Goal: Task Accomplishment & Management: Use online tool/utility

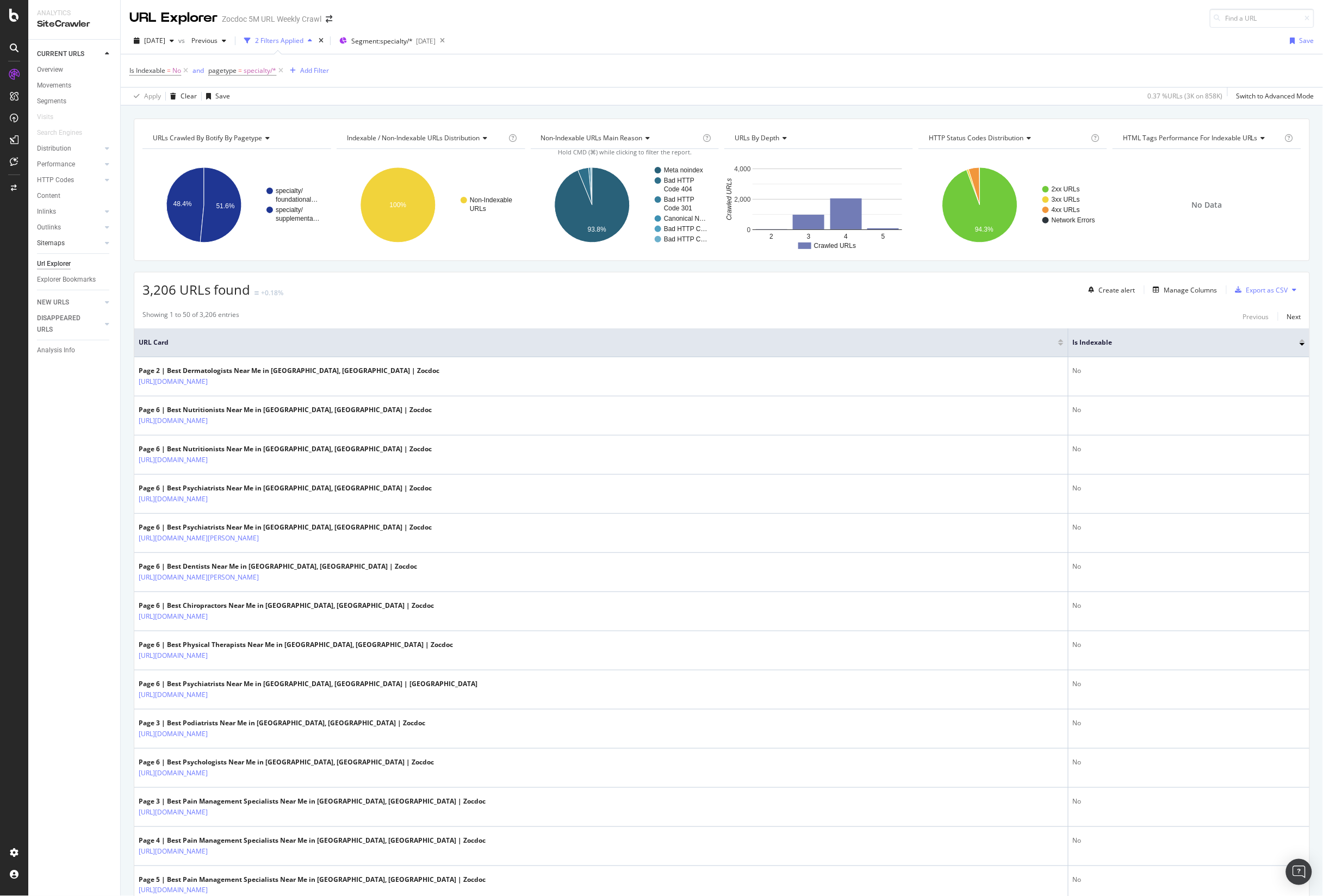
click at [78, 241] on link "Sitemaps" at bounding box center [69, 244] width 65 height 12
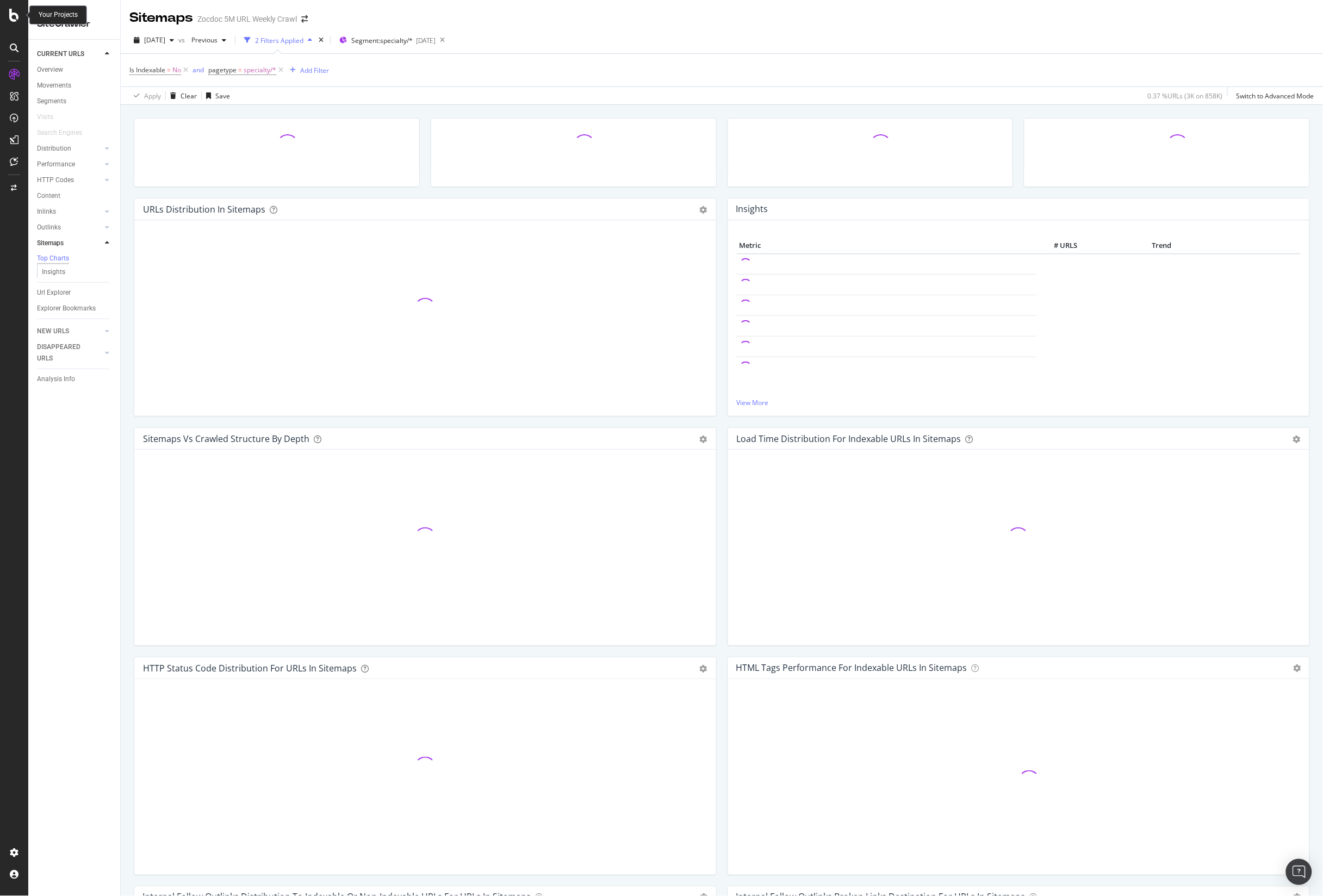
click at [13, 17] on icon at bounding box center [14, 15] width 10 height 13
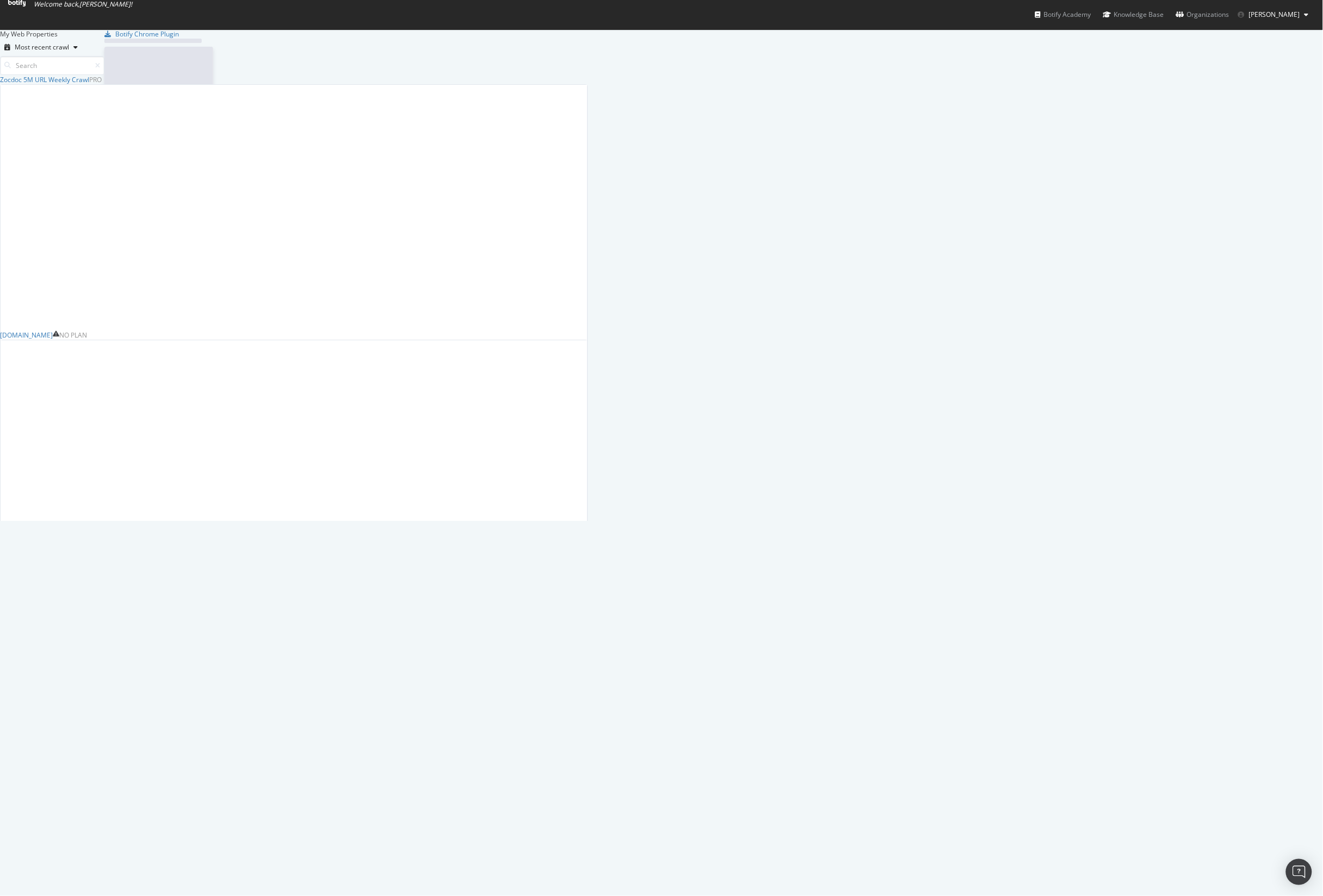
scroll to position [886, 1303]
click at [89, 83] on div "Zocdoc 5M URL Weekly Crawl" at bounding box center [44, 79] width 89 height 9
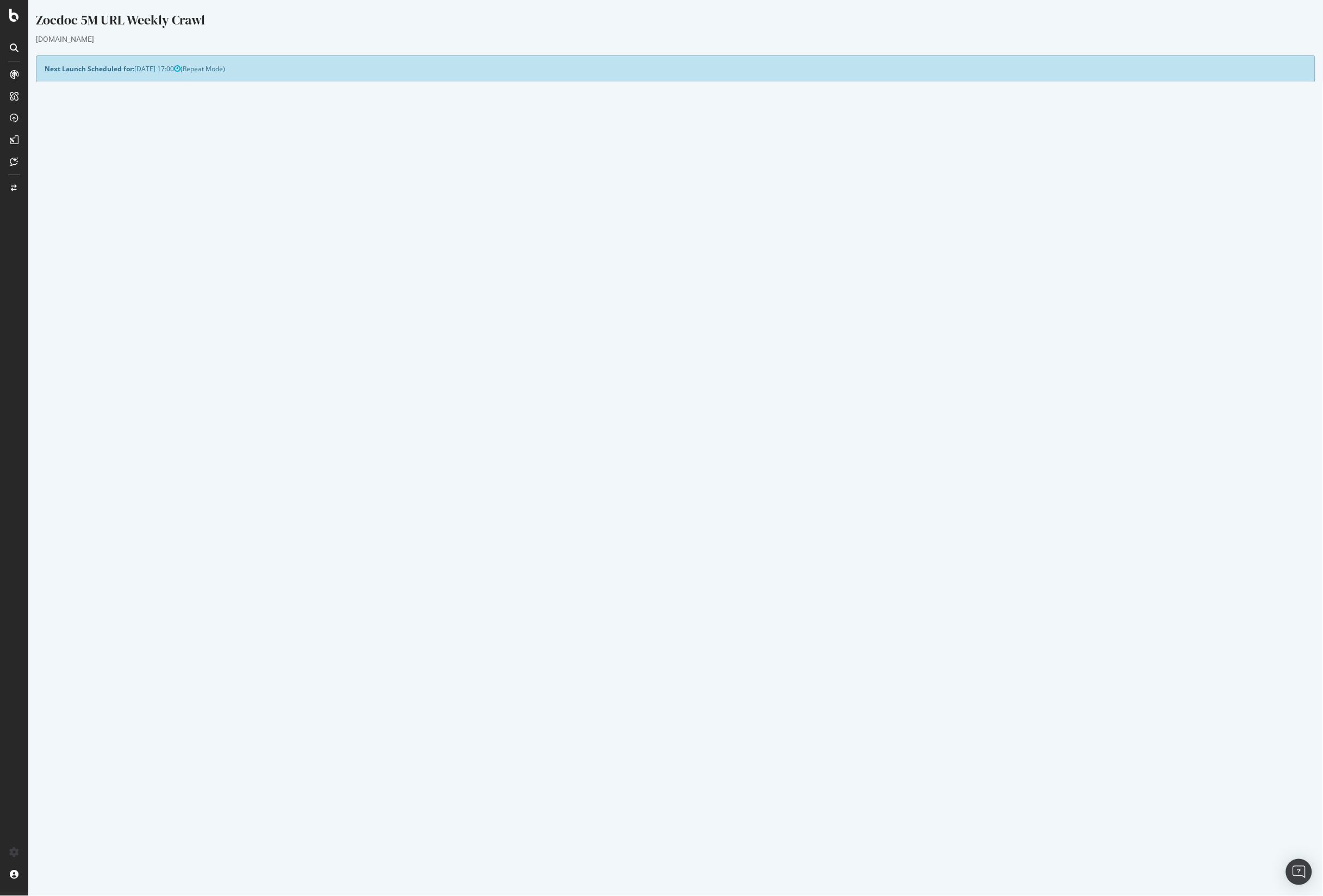
click at [341, 116] on link "resync your Google Account" at bounding box center [332, 116] width 85 height 9
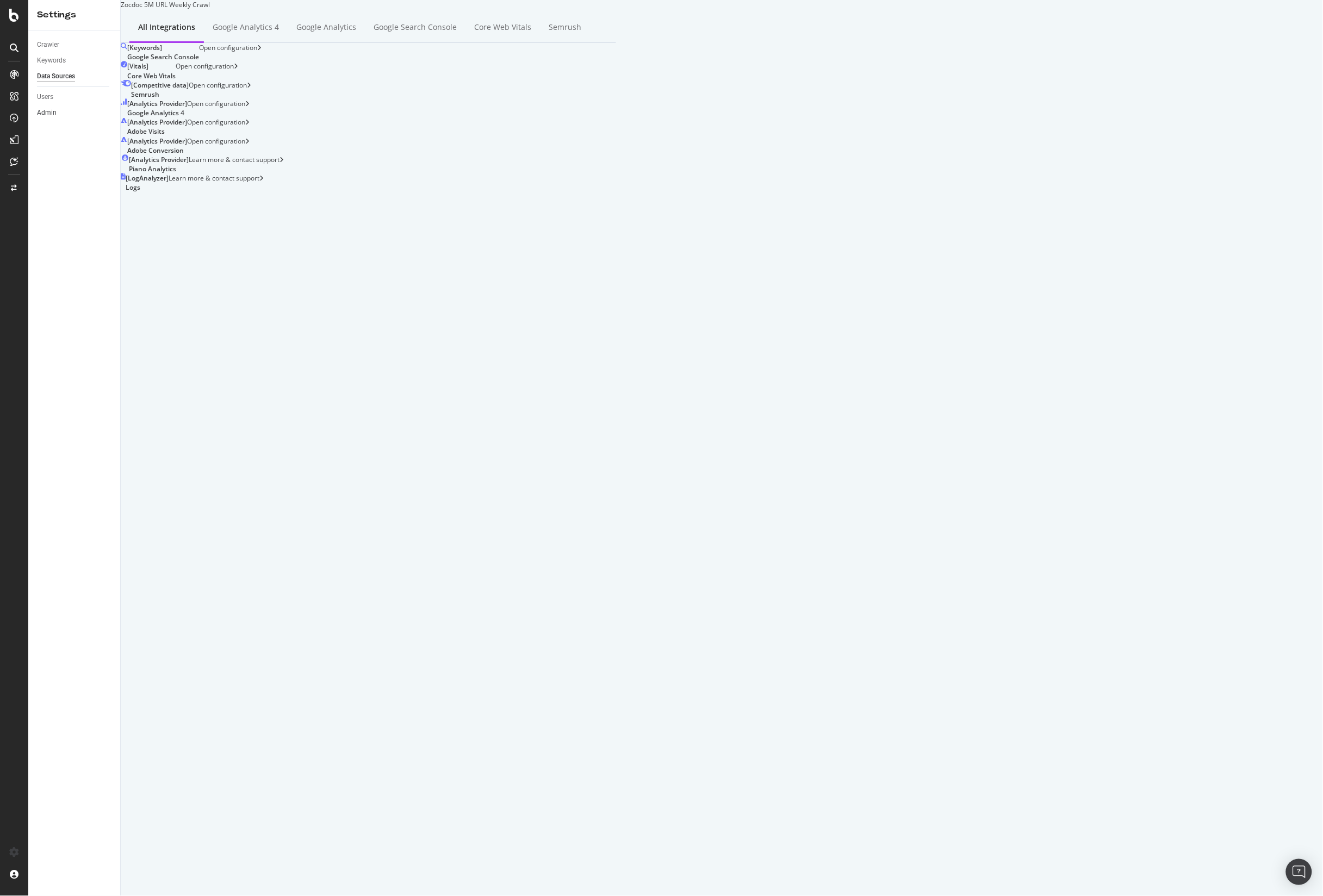
click at [110, 113] on div at bounding box center [107, 112] width 11 height 11
click at [180, 62] on div "[ Keywords ] Google Search Console" at bounding box center [163, 52] width 72 height 18
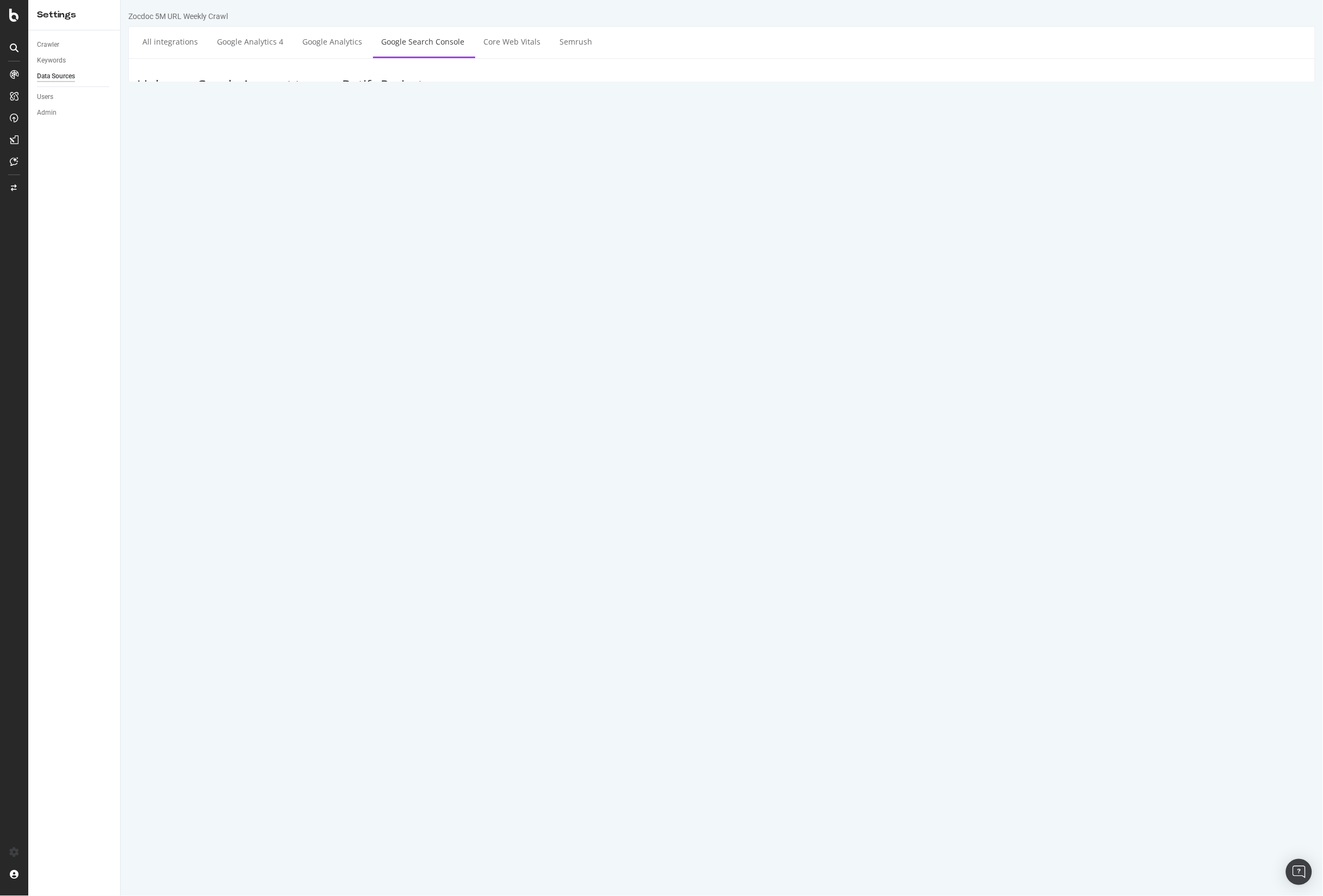
click at [231, 143] on td "[PERSON_NAME].[PERSON_NAME][[PERSON_NAME][EMAIL_ADDRESS][PERSON_NAME][DOMAIN_NA…" at bounding box center [602, 142] width 932 height 30
click at [15, 18] on icon at bounding box center [14, 15] width 10 height 13
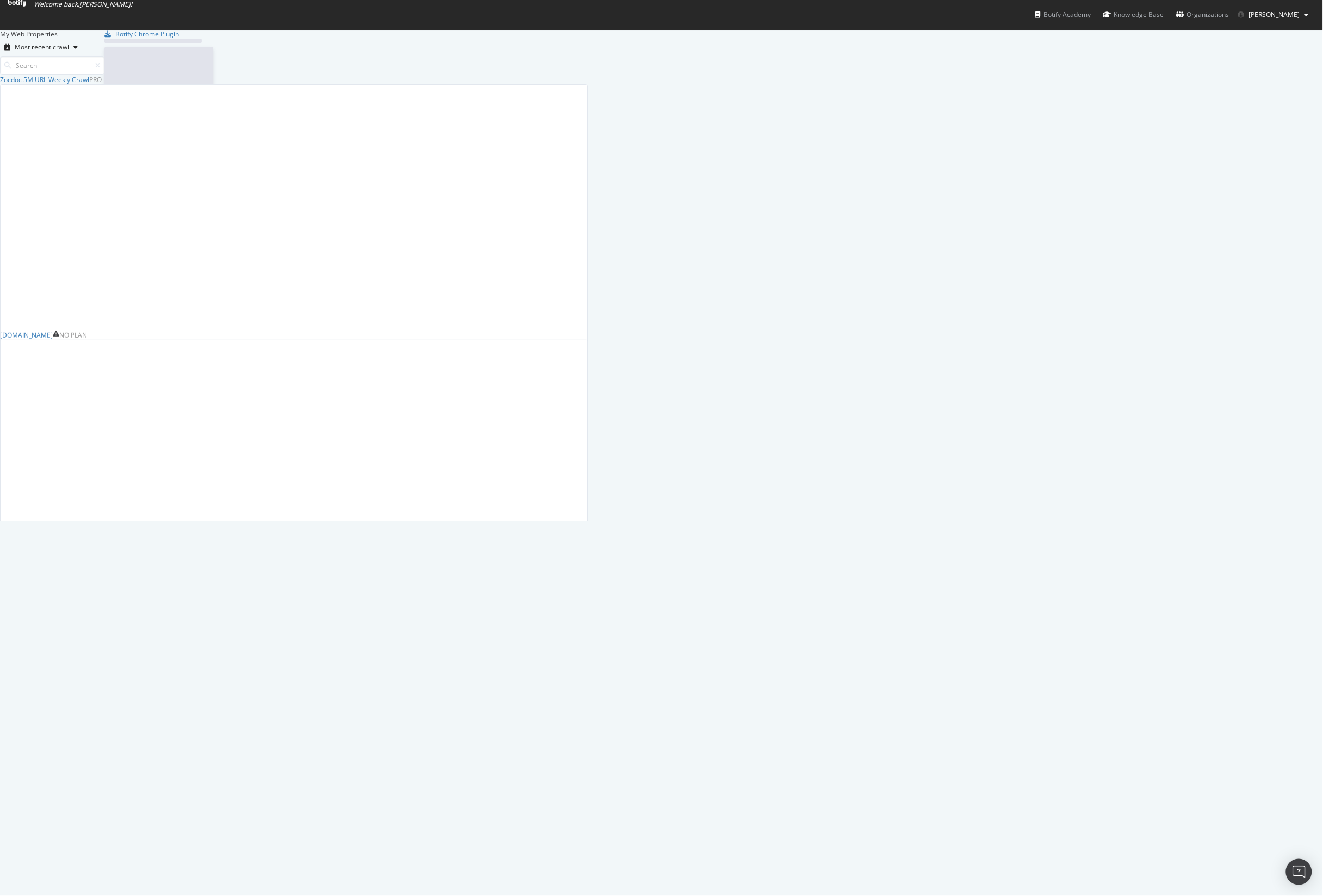
scroll to position [886, 1303]
click at [89, 84] on div "Zocdoc 5M URL Weekly Crawl" at bounding box center [44, 79] width 89 height 9
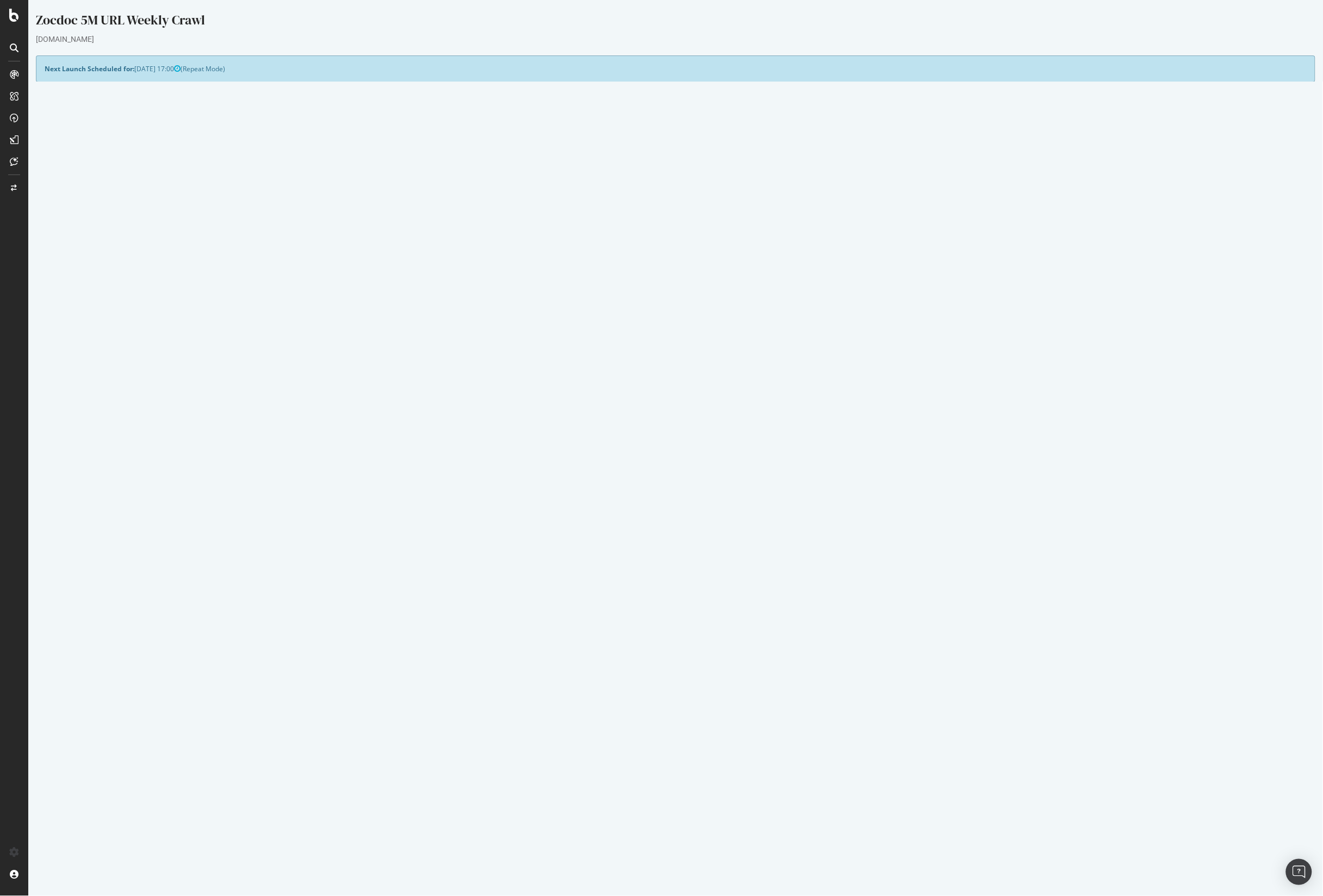
drag, startPoint x: 120, startPoint y: 105, endPoint x: 567, endPoint y: 106, distance: 447.0
click at [567, 106] on div "Visit information will not be downloaded from Google Analytics for this analysi…" at bounding box center [675, 110] width 1280 height 36
click at [82, 465] on link "[DATE] report" at bounding box center [73, 464] width 42 height 9
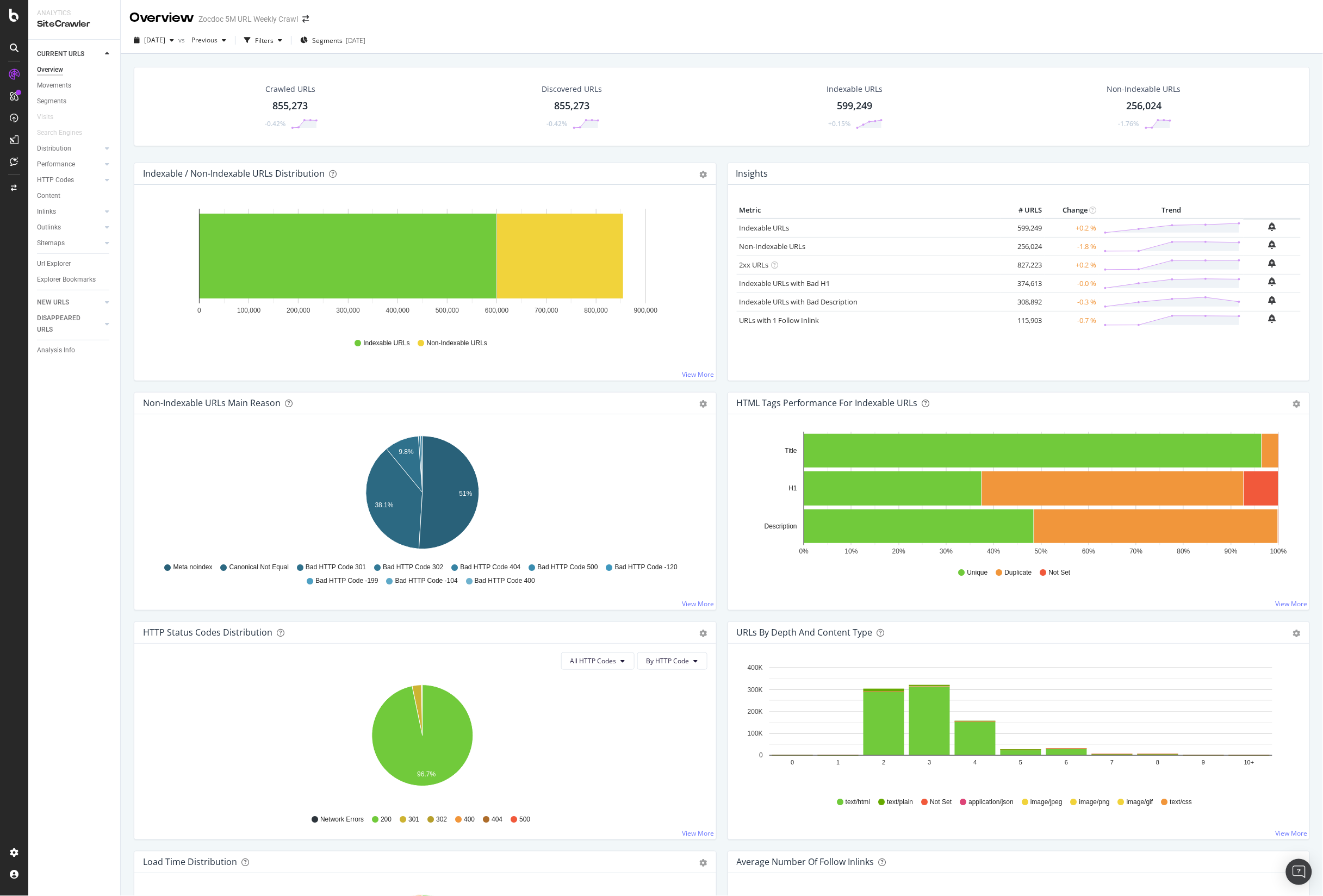
click at [864, 101] on div "599,249" at bounding box center [854, 106] width 35 height 14
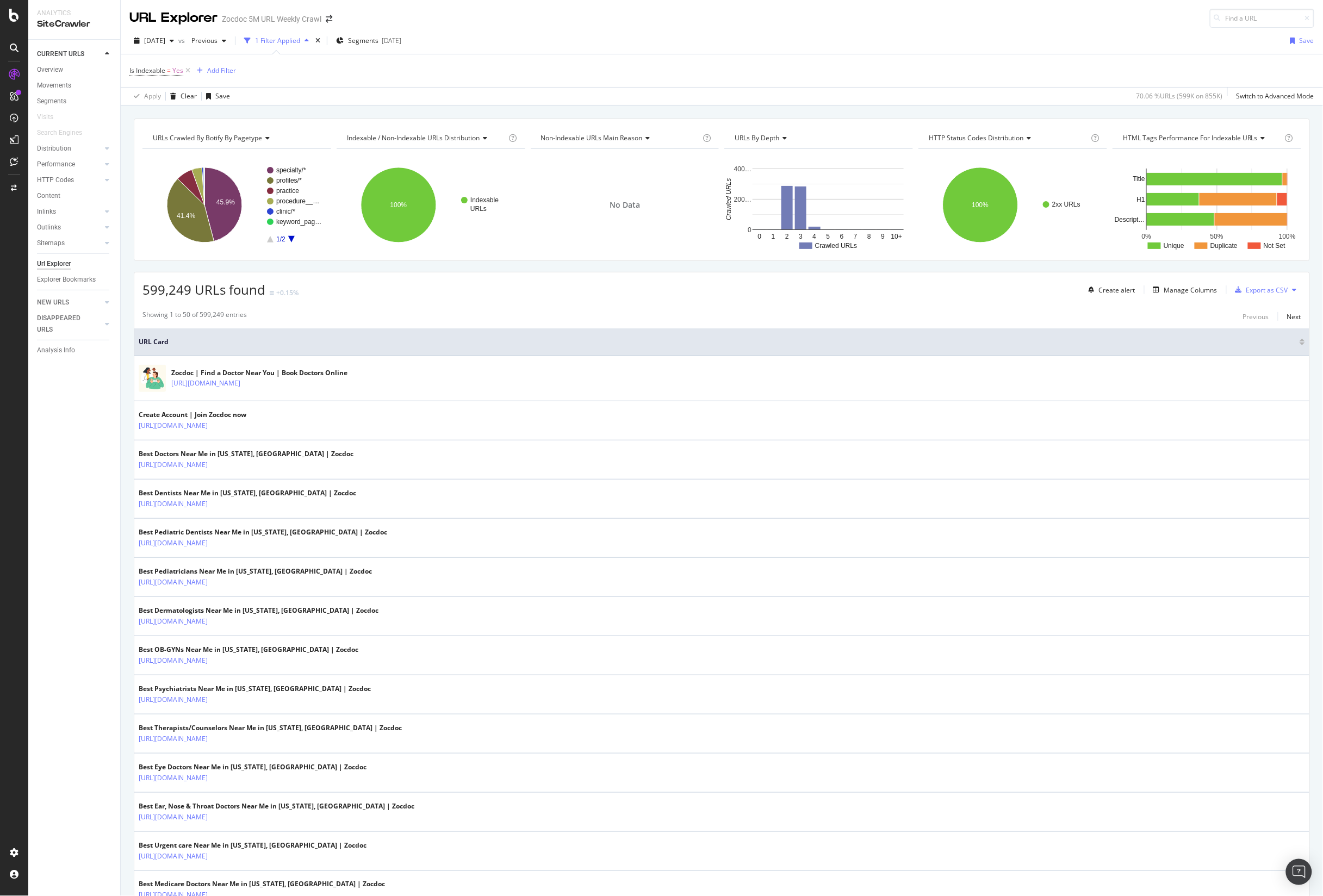
click at [69, 23] on div "SiteCrawler" at bounding box center [73, 24] width 74 height 13
click at [69, 118] on div "SiteCrawler" at bounding box center [59, 122] width 38 height 11
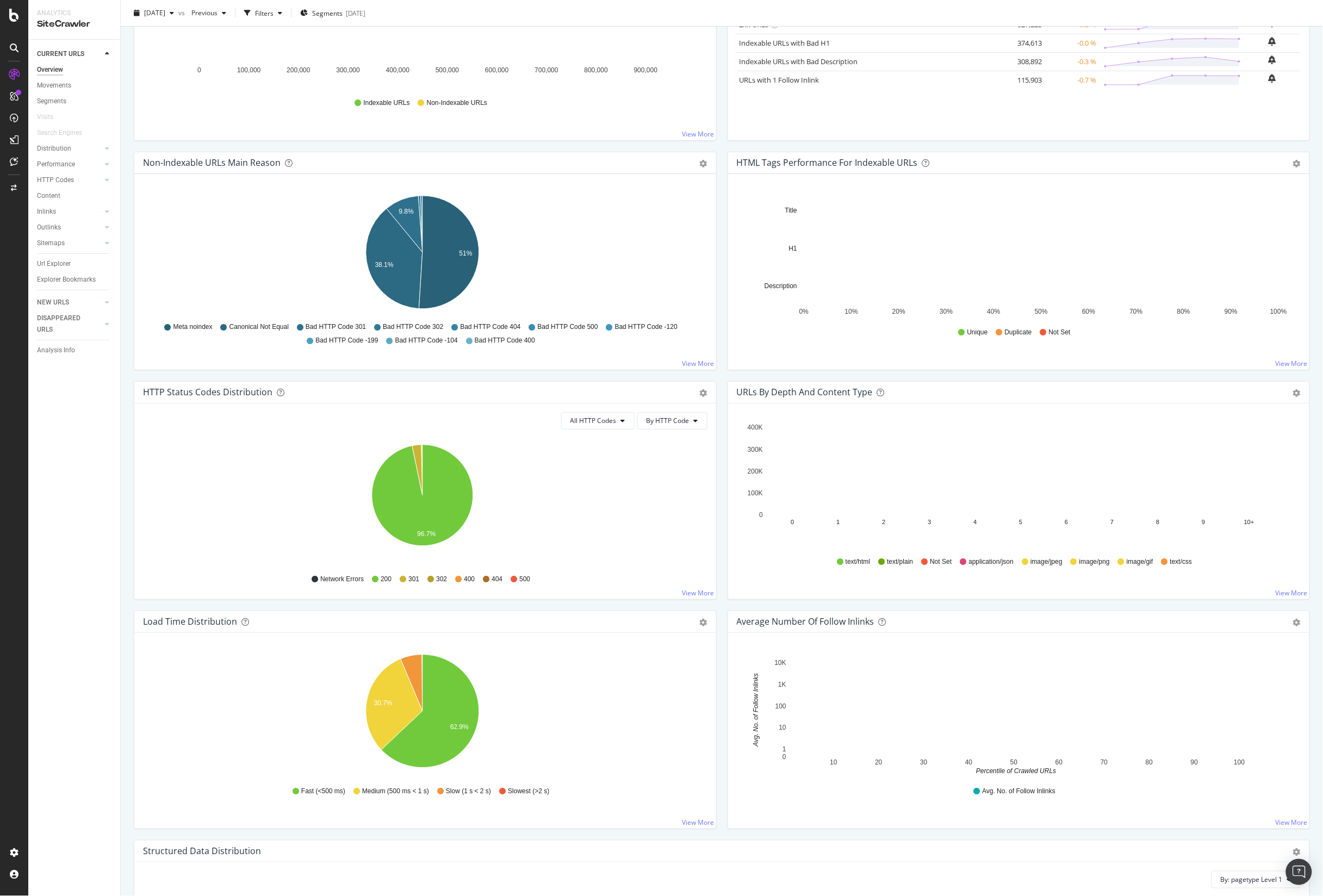
scroll to position [262, 0]
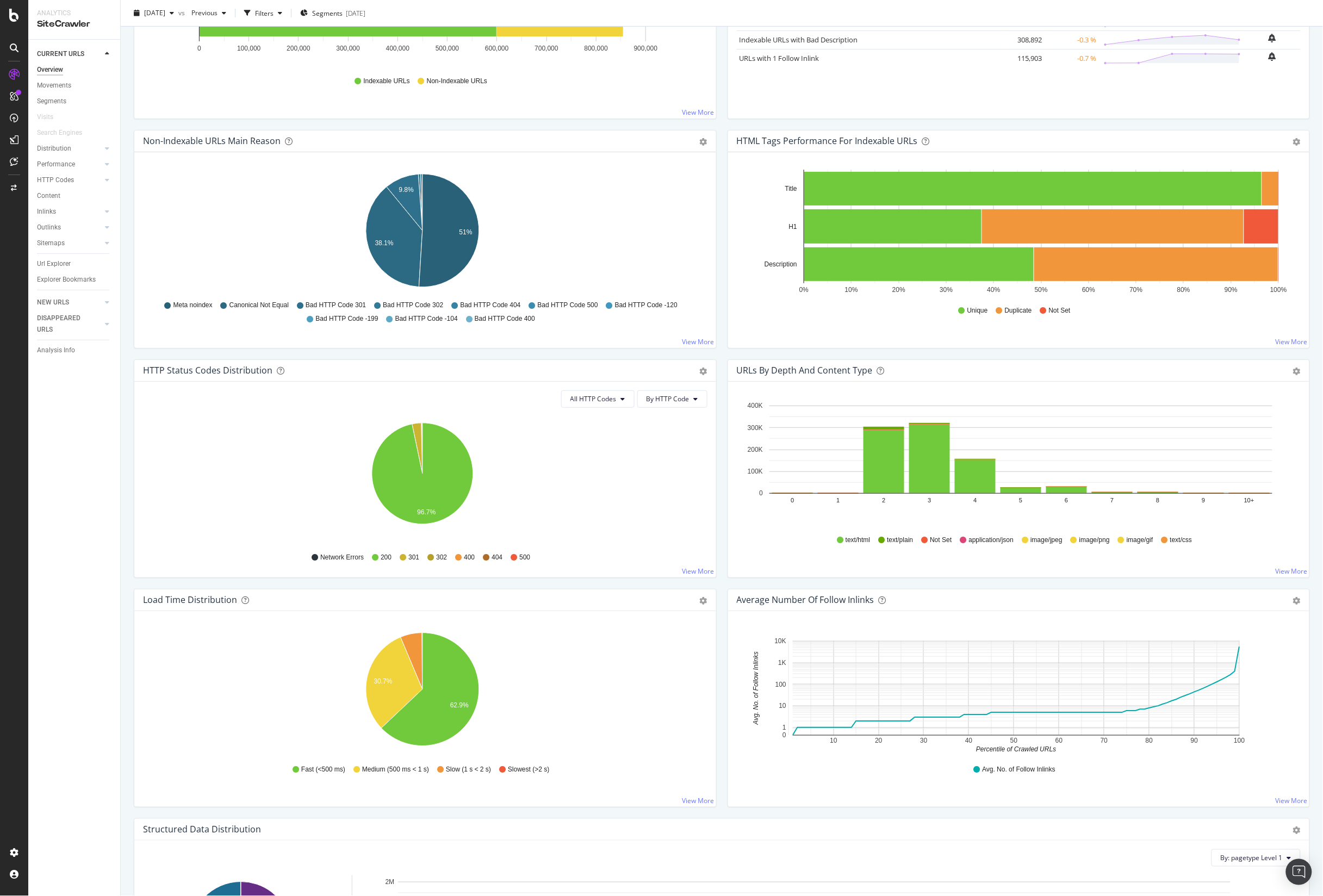
click at [458, 556] on icon at bounding box center [459, 557] width 7 height 7
click at [465, 558] on span "400" at bounding box center [469, 557] width 11 height 9
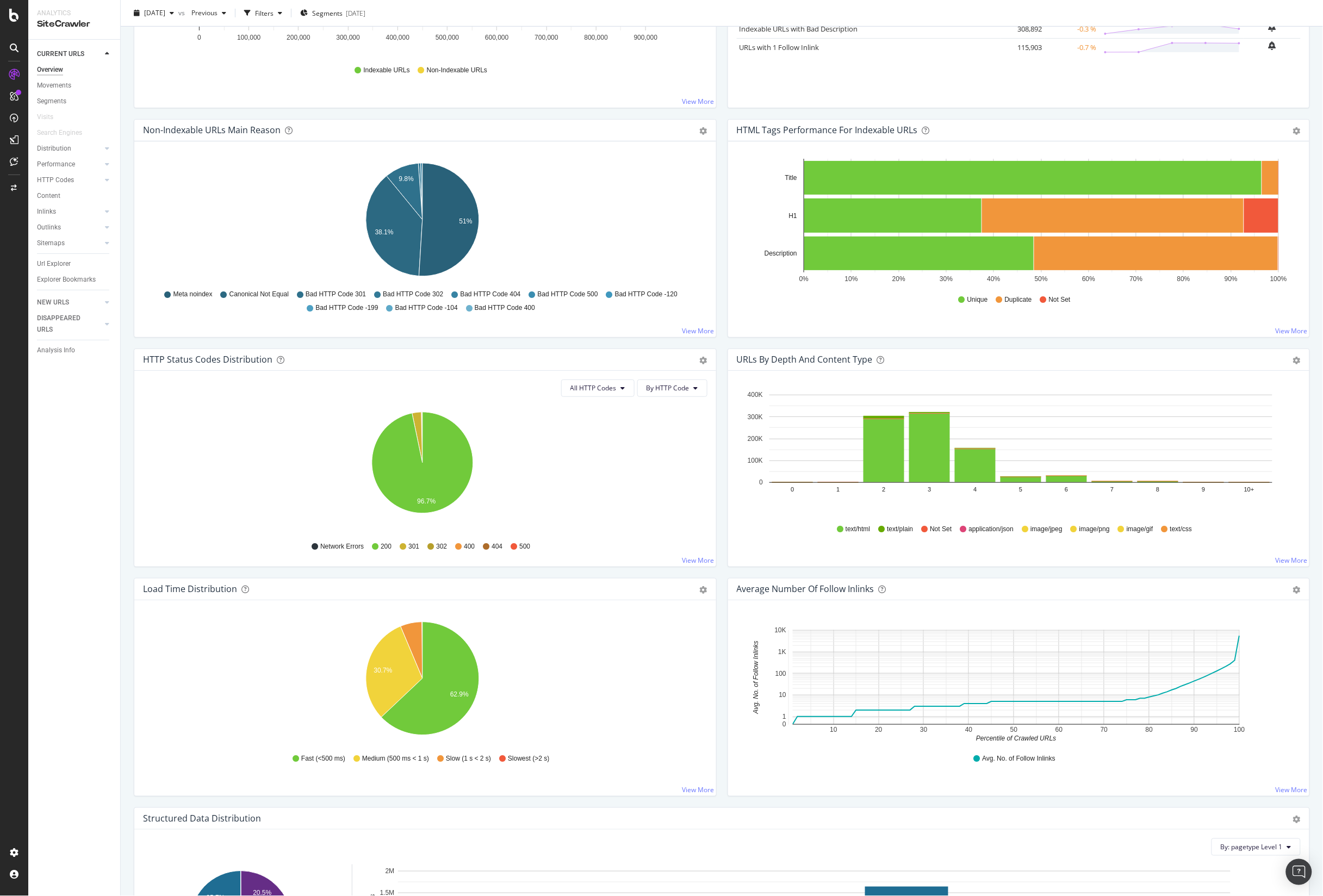
scroll to position [0, 0]
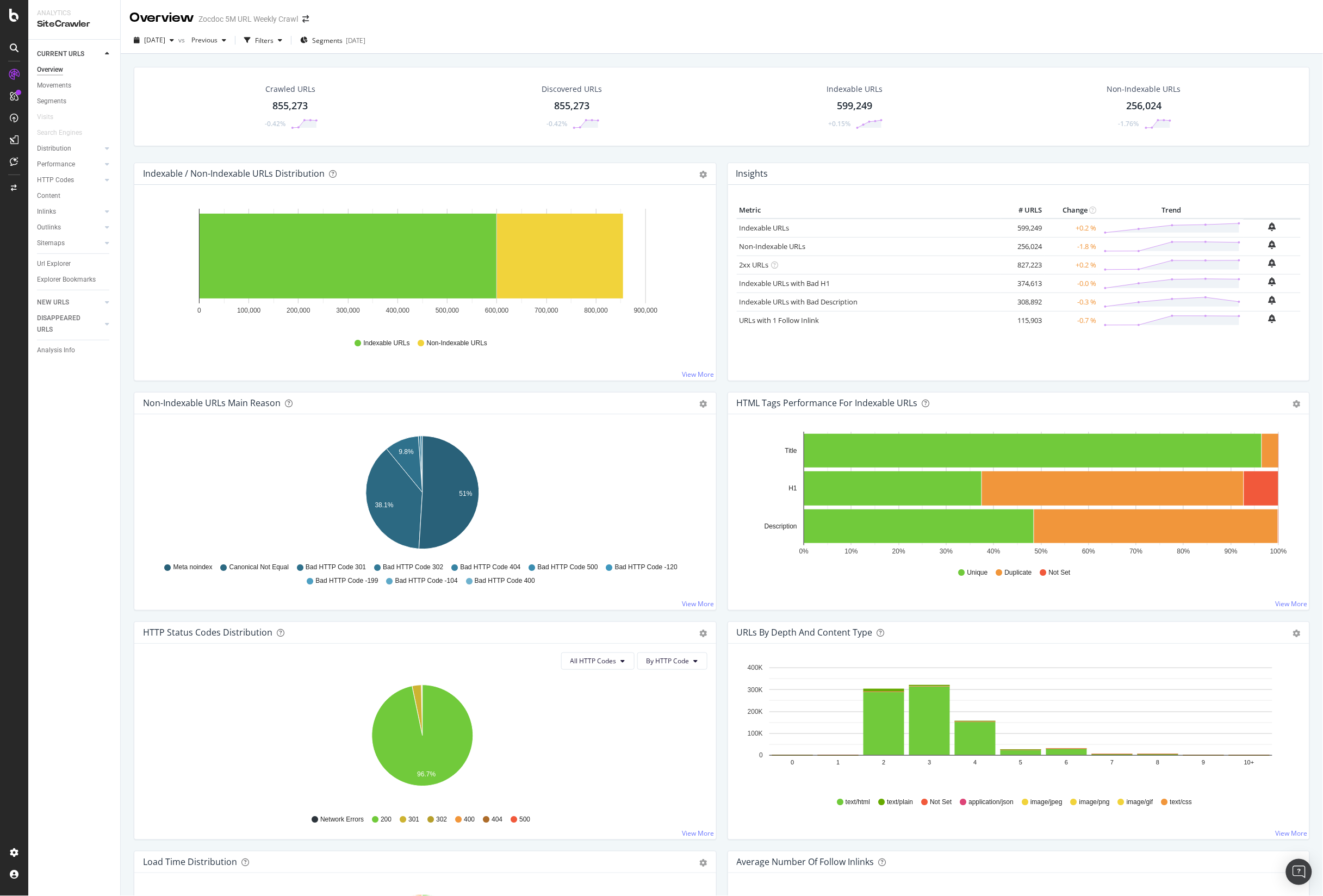
click at [294, 99] on div "855,273" at bounding box center [290, 106] width 35 height 14
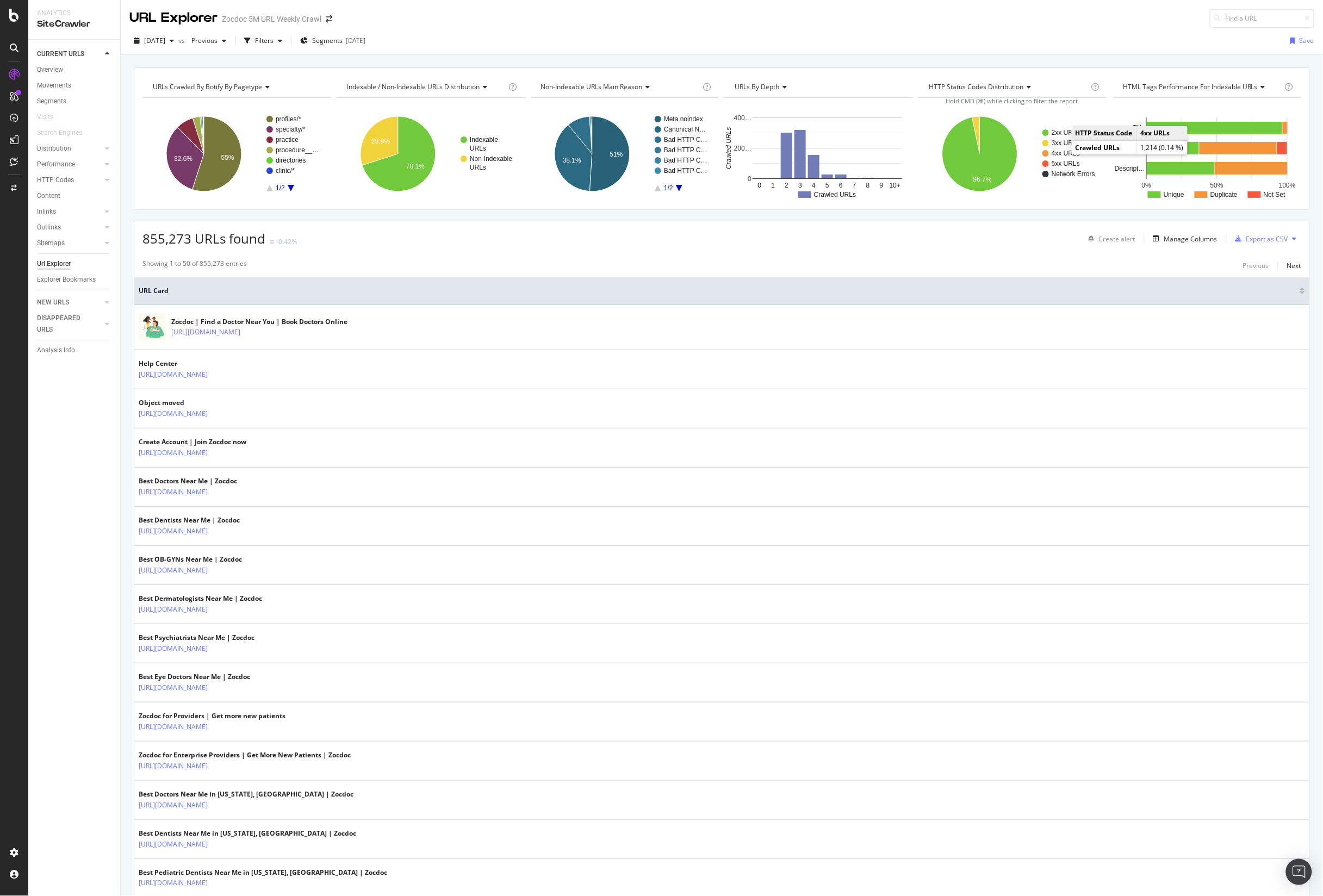
click at [1052, 154] on text "4xx URLs" at bounding box center [1066, 153] width 28 height 8
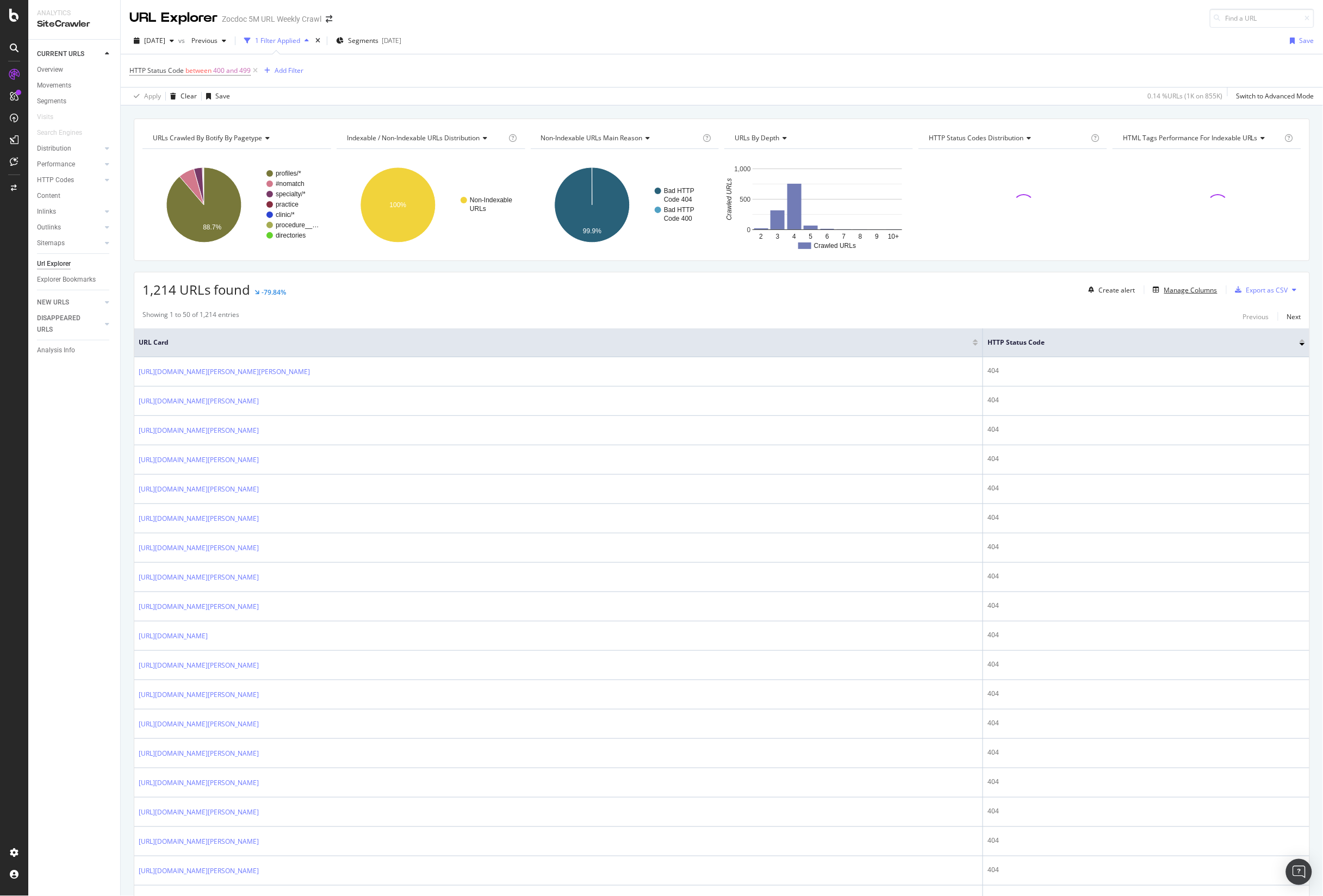
click at [1138, 291] on div "Create alert Manage Columns Export as CSV" at bounding box center [1193, 289] width 217 height 18
click at [1164, 289] on div "Manage Columns" at bounding box center [1190, 289] width 53 height 9
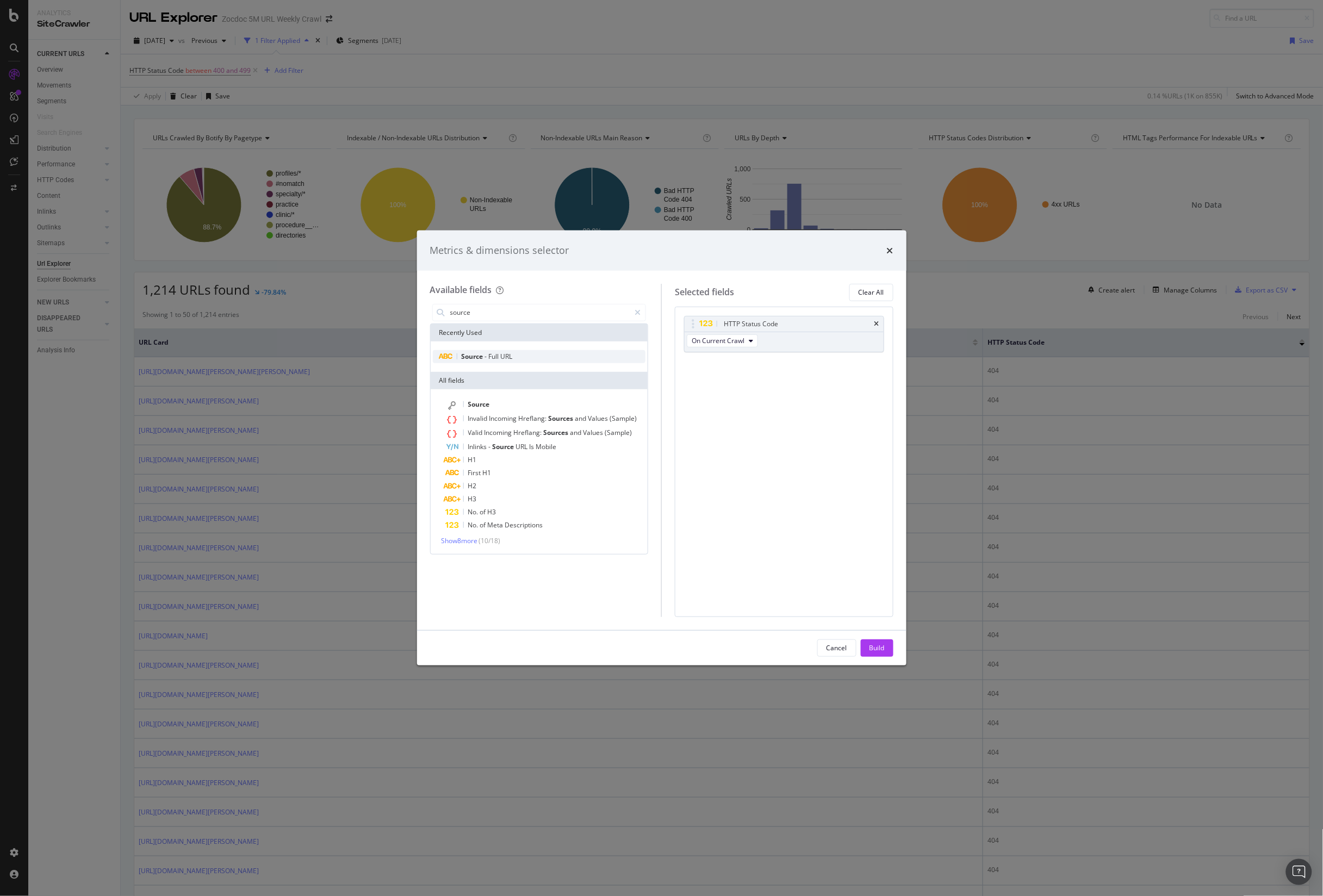
click at [498, 350] on div "Source - Full URL" at bounding box center [539, 357] width 213 height 13
click at [510, 311] on input "source" at bounding box center [539, 313] width 181 height 17
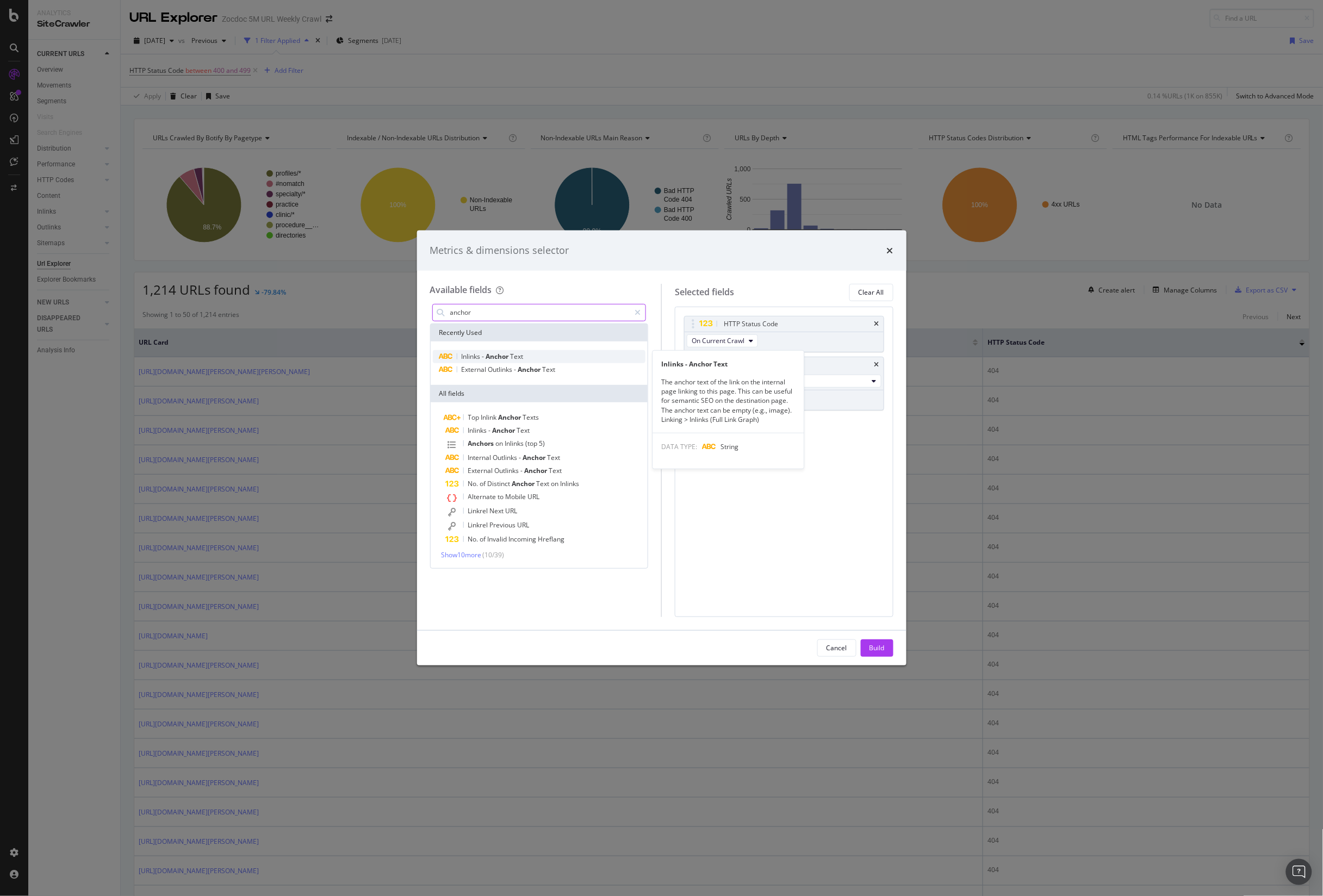
type input "anchor"
click at [486, 352] on span "Anchor" at bounding box center [498, 356] width 24 height 9
click at [877, 649] on div "Build" at bounding box center [877, 647] width 15 height 9
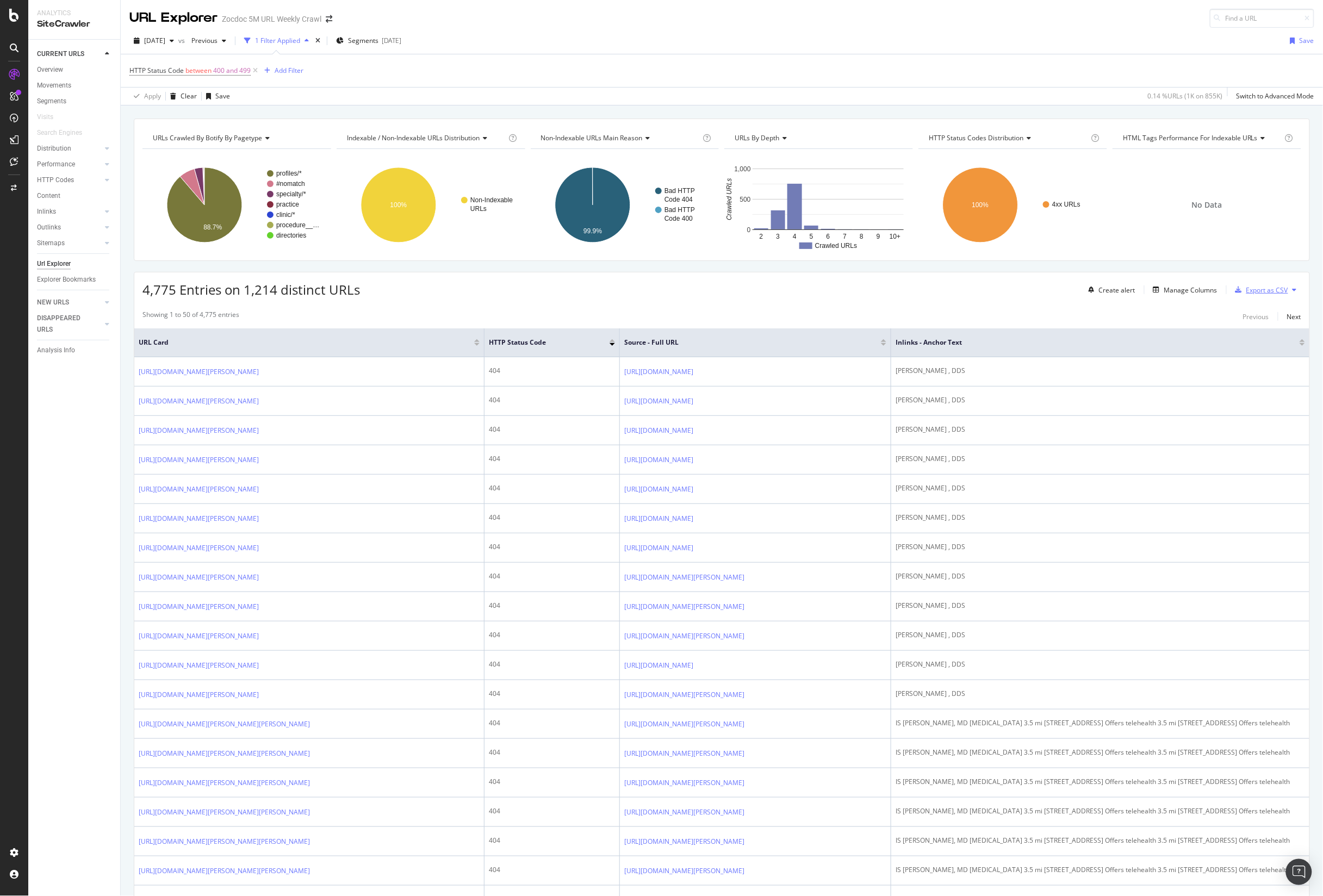
click at [1274, 294] on div "Export as CSV" at bounding box center [1267, 289] width 42 height 9
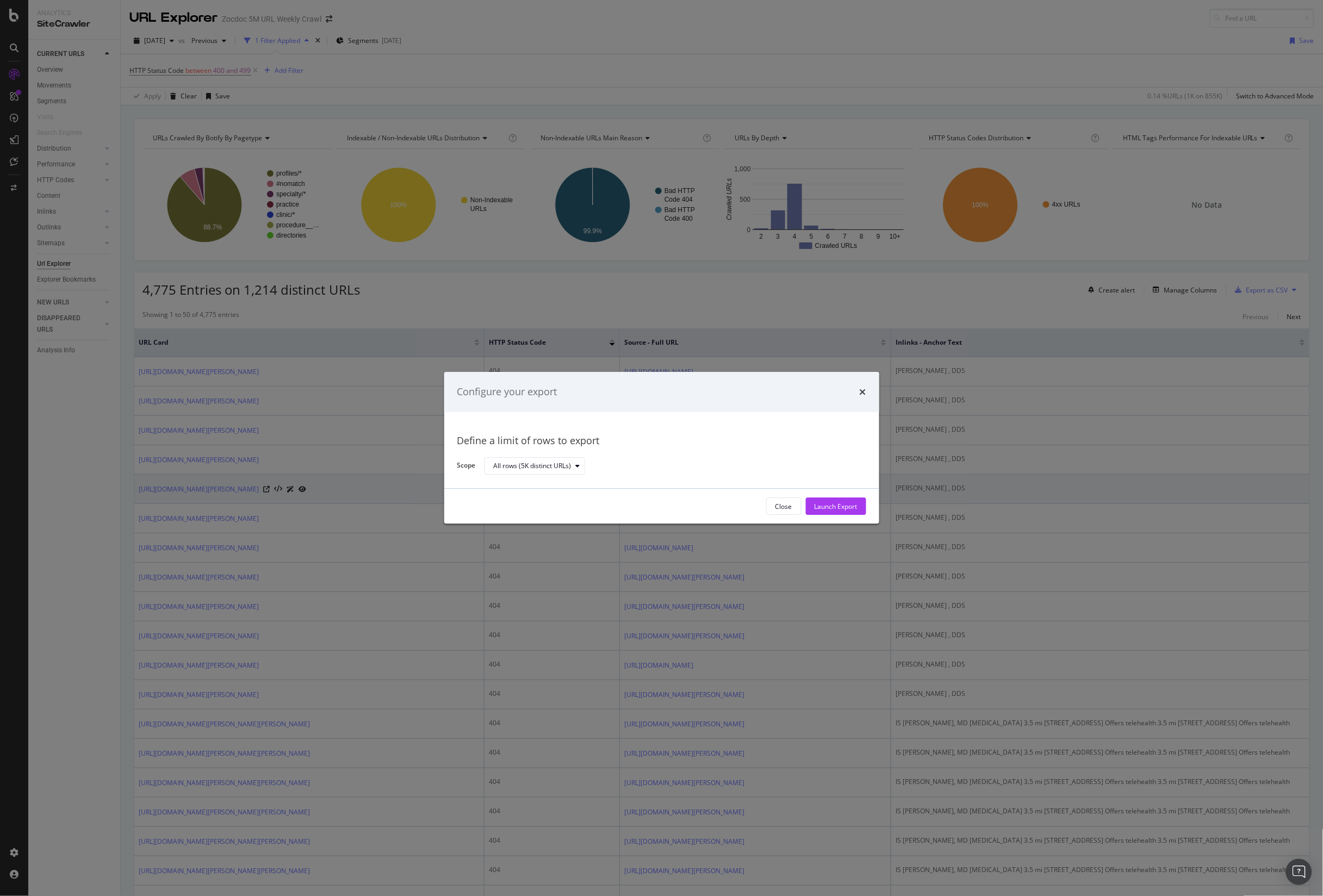
click at [828, 501] on div "Launch Export" at bounding box center [835, 507] width 43 height 17
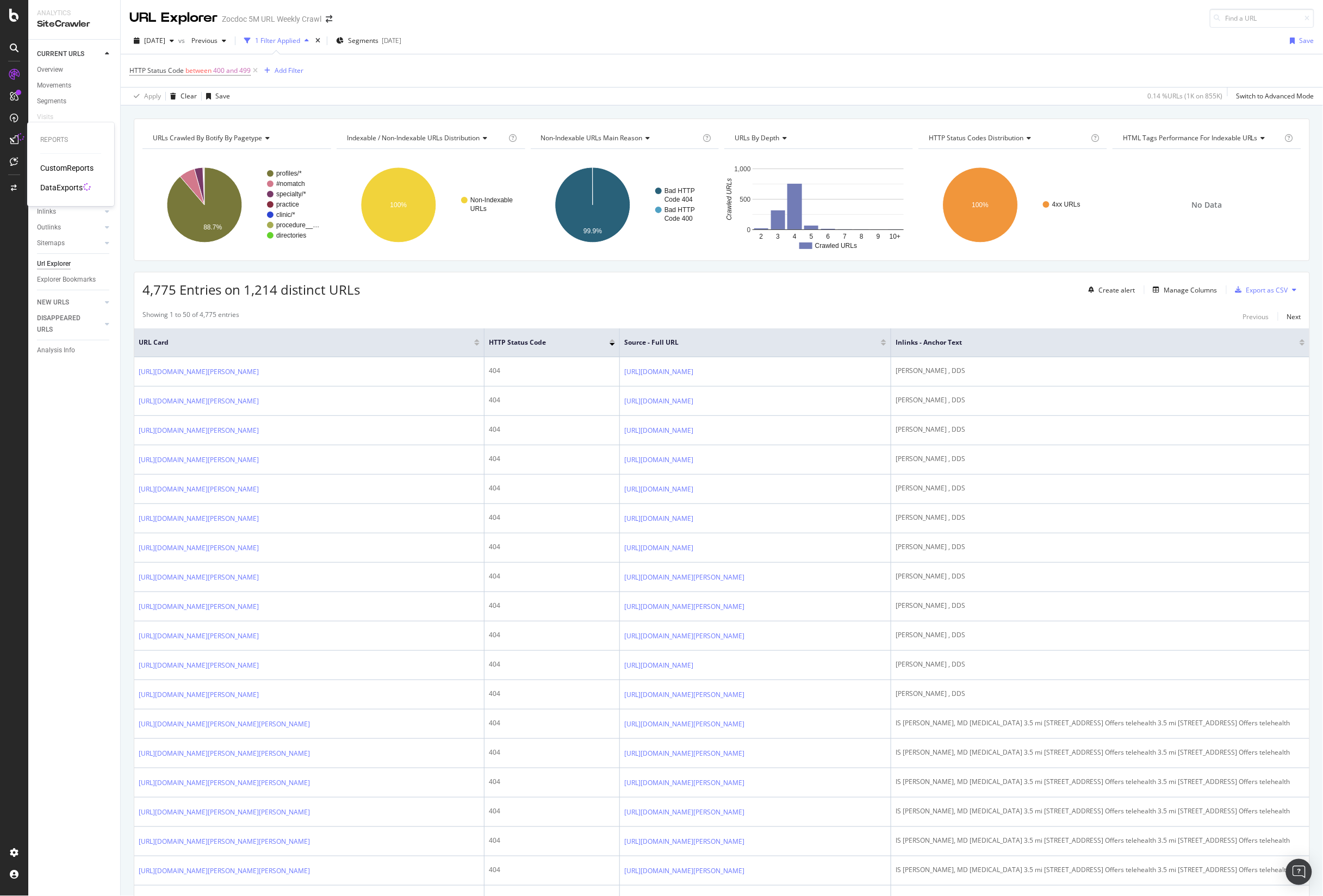
click at [18, 138] on icon at bounding box center [20, 137] width 11 height 11
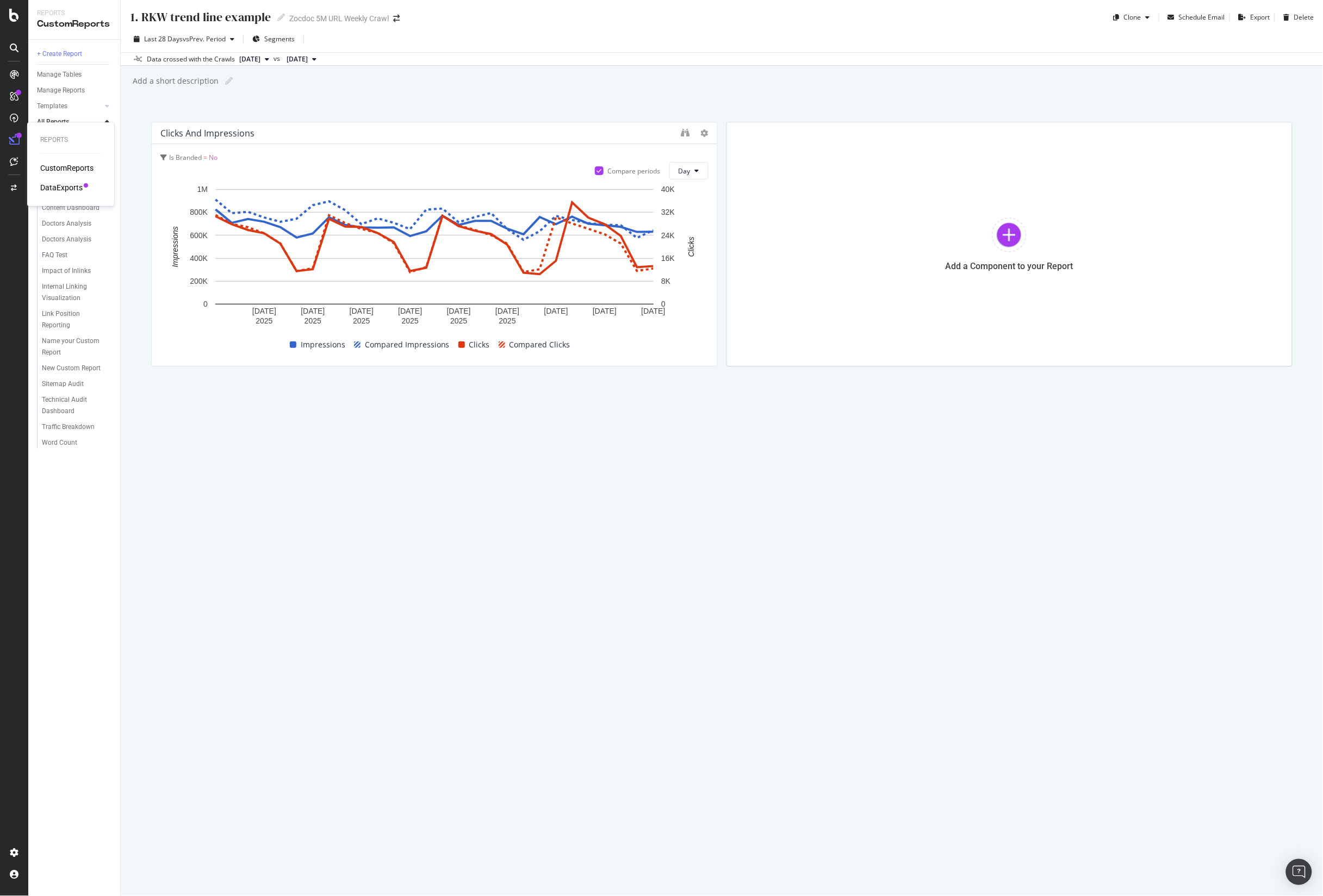
click at [69, 186] on div "DataExports" at bounding box center [61, 187] width 43 height 11
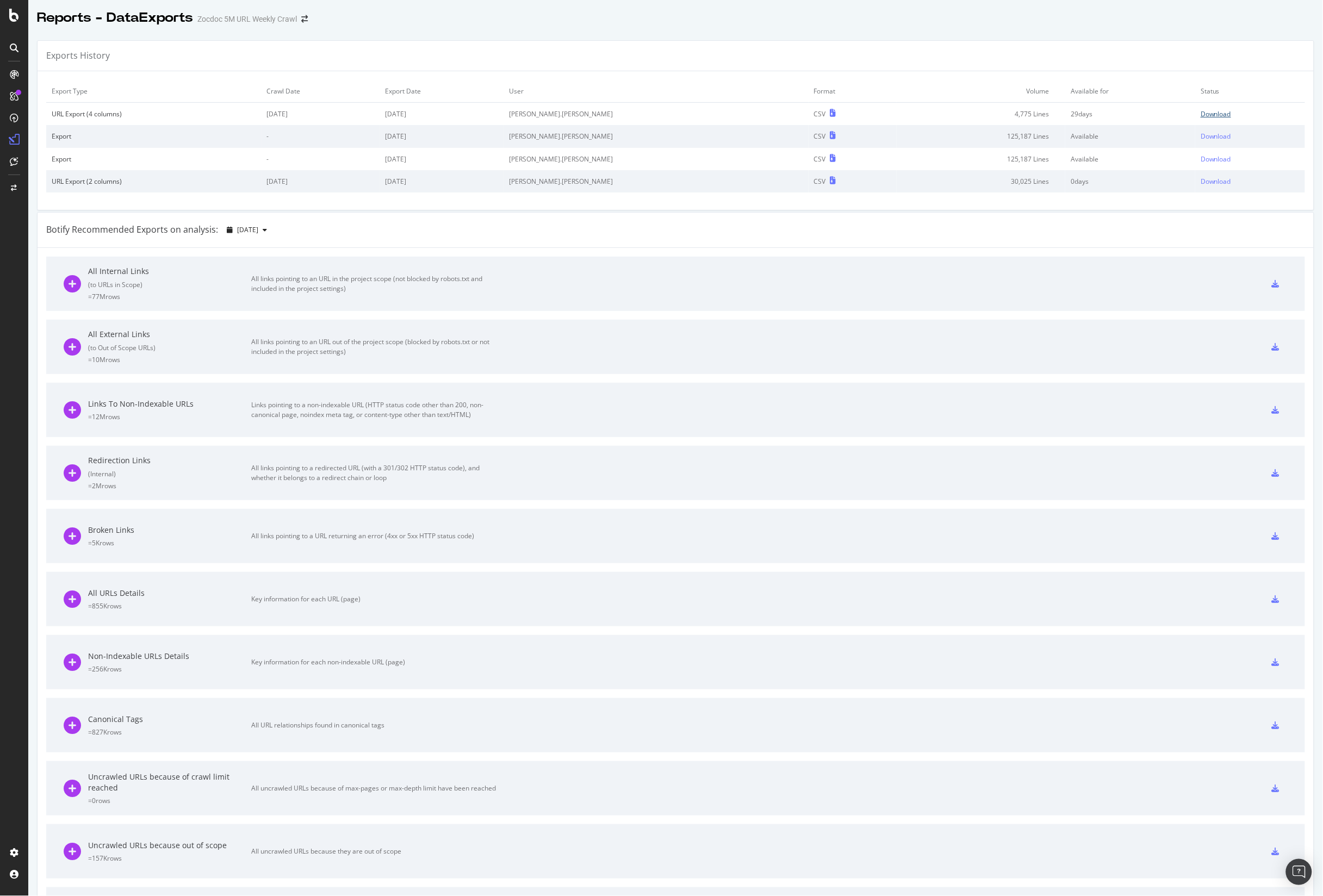
click at [1200, 113] on div "Download" at bounding box center [1215, 113] width 30 height 9
